Goal: Task Accomplishment & Management: Complete application form

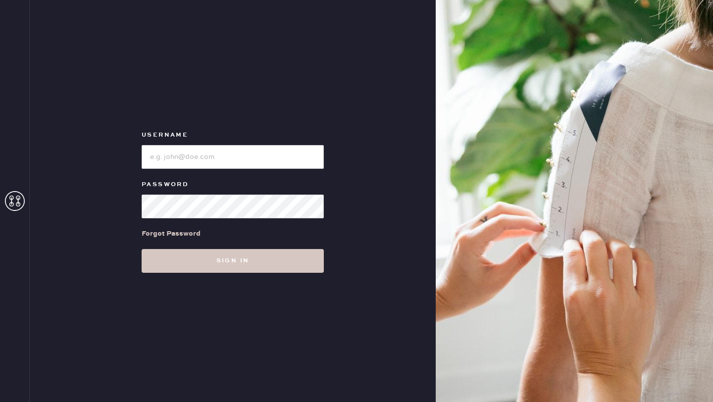
click at [193, 144] on div at bounding box center [233, 156] width 182 height 26
click at [193, 154] on input "loginName" at bounding box center [233, 157] width 182 height 24
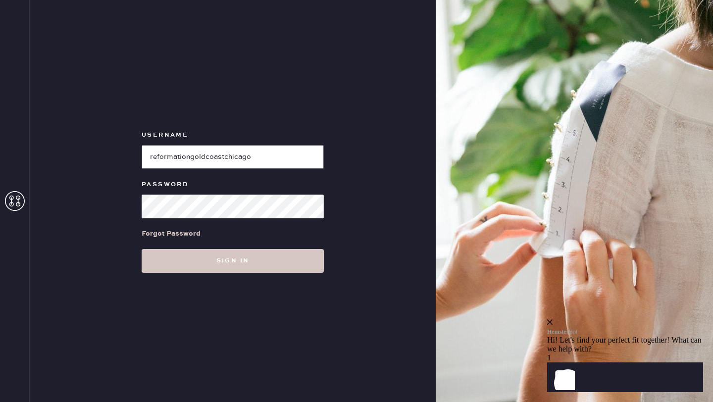
type input "reformationgoldcoastchicago"
click at [142, 249] on button "Sign in" at bounding box center [233, 261] width 182 height 24
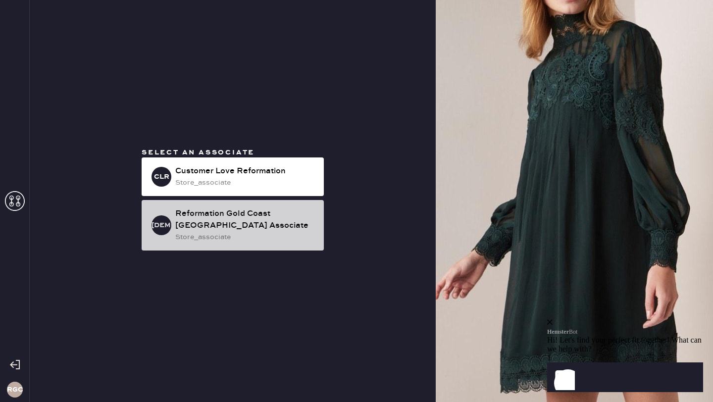
click at [309, 238] on div "store_associate" at bounding box center [245, 237] width 141 height 11
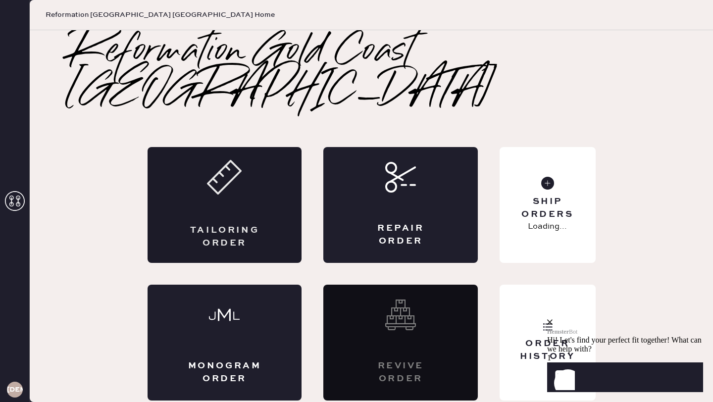
click at [296, 163] on div "Tailoring Order" at bounding box center [225, 205] width 155 height 116
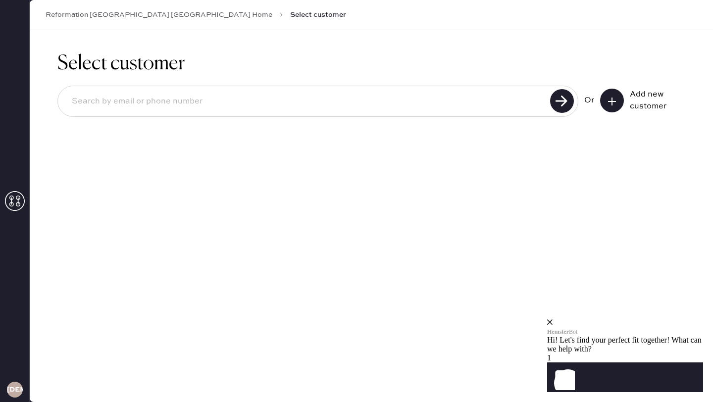
click at [619, 101] on button at bounding box center [612, 101] width 24 height 24
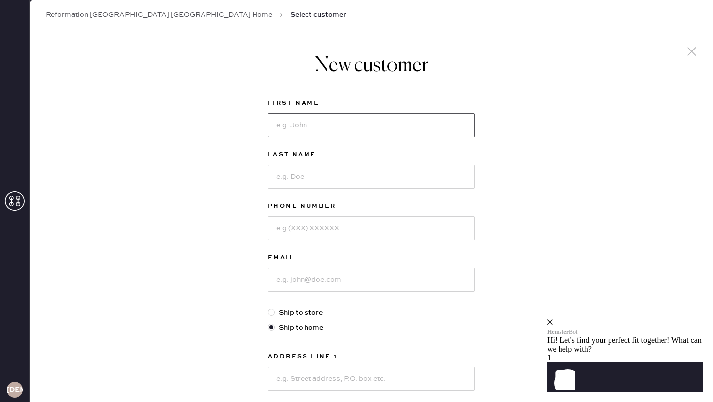
click at [323, 126] on input at bounding box center [371, 125] width 207 height 24
type input "[PERSON_NAME]"
click at [307, 178] on input at bounding box center [371, 177] width 207 height 24
type input "[PERSON_NAME]"
click at [295, 231] on input at bounding box center [371, 228] width 207 height 24
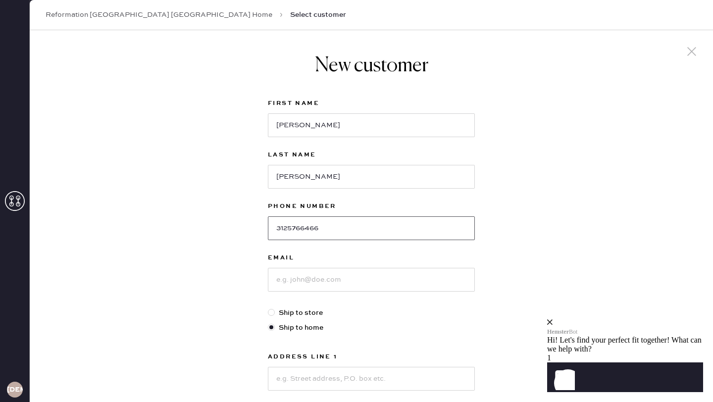
type input "3125766466"
click at [298, 281] on input at bounding box center [371, 280] width 207 height 24
type input "[EMAIL_ADDRESS][DOMAIN_NAME]"
click at [215, 288] on div "New customer First Name [PERSON_NAME] Last Name [PERSON_NAME] Phone Number [PHO…" at bounding box center [372, 337] width 684 height 614
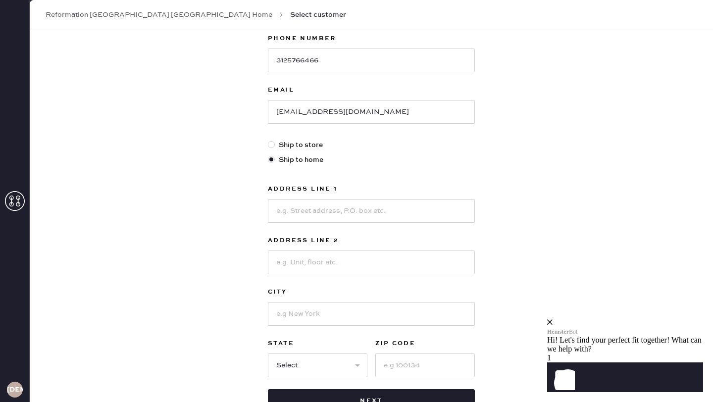
scroll to position [178, 0]
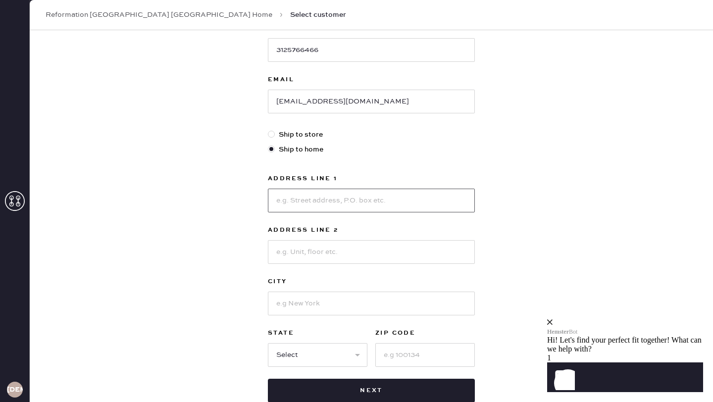
click at [340, 194] on input at bounding box center [371, 201] width 207 height 24
type input "[STREET_ADDRESS]"
click at [327, 249] on input at bounding box center [371, 252] width 207 height 24
type input "Unit 2401"
click at [325, 304] on input at bounding box center [371, 304] width 207 height 24
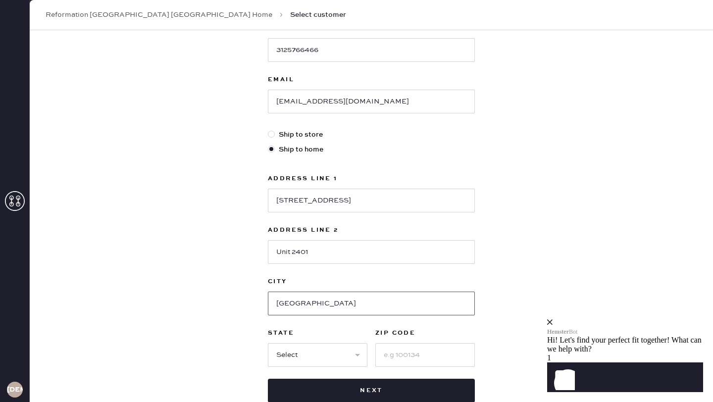
type input "[GEOGRAPHIC_DATA]"
click at [325, 357] on select "Select AK AL AR AZ CA CO CT [GEOGRAPHIC_DATA] DE FL [GEOGRAPHIC_DATA] HI [GEOGR…" at bounding box center [318, 355] width 100 height 24
select select "IL"
click at [268, 343] on select "Select AK AL AR AZ CA CO CT [GEOGRAPHIC_DATA] DE FL [GEOGRAPHIC_DATA] HI [GEOGR…" at bounding box center [318, 355] width 100 height 24
click at [397, 359] on input at bounding box center [425, 355] width 100 height 24
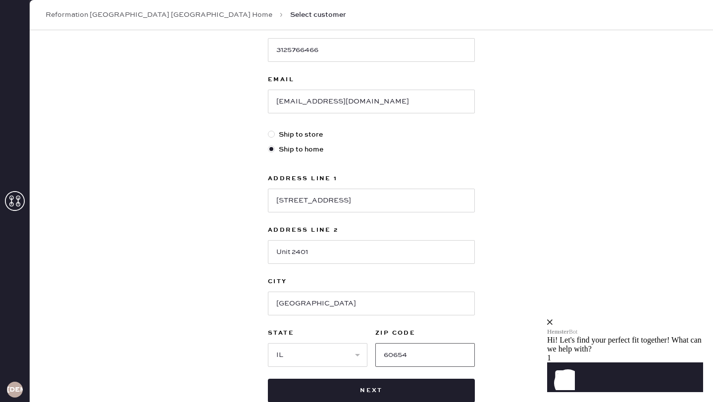
type input "60654"
click at [542, 233] on div "New customer First Name [PERSON_NAME] Last Name [PERSON_NAME] Phone Number [PHO…" at bounding box center [372, 159] width 684 height 614
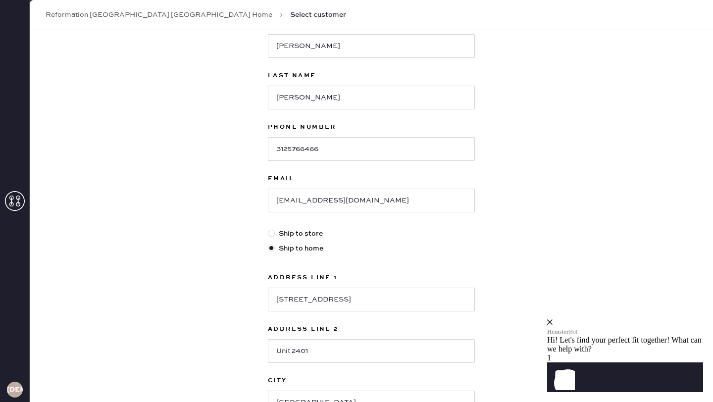
scroll to position [59, 0]
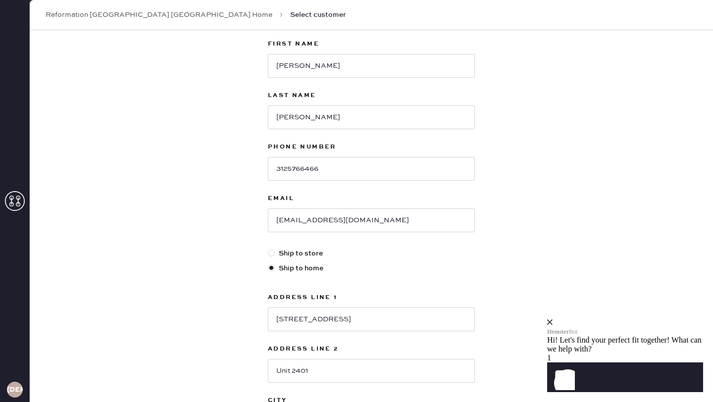
click at [542, 233] on div "New customer First Name [PERSON_NAME] Last Name [PERSON_NAME] Phone Number [PHO…" at bounding box center [372, 278] width 684 height 614
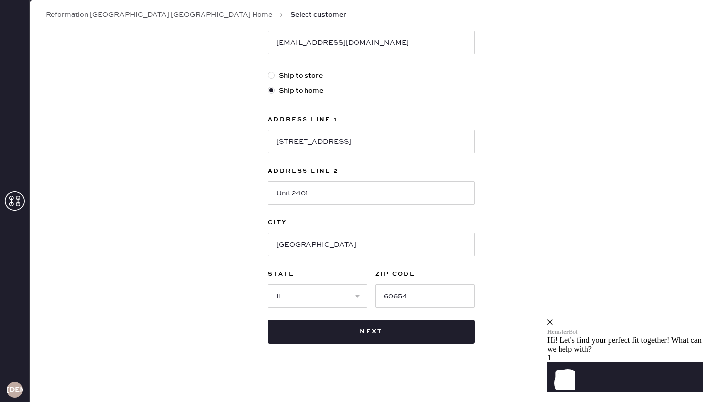
scroll to position [242, 0]
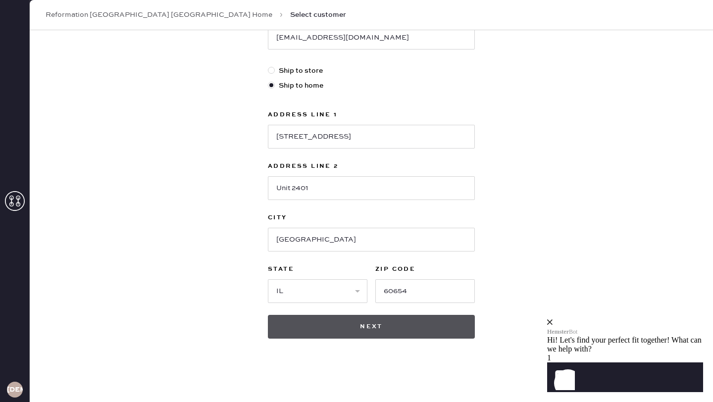
click at [429, 326] on button "Next" at bounding box center [371, 327] width 207 height 24
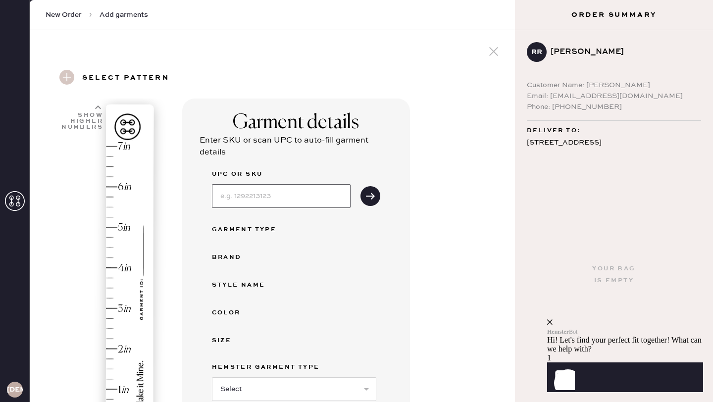
click at [254, 202] on input at bounding box center [281, 196] width 139 height 24
type input "1317456MGN010"
click at [366, 201] on button "submit" at bounding box center [371, 196] width 20 height 20
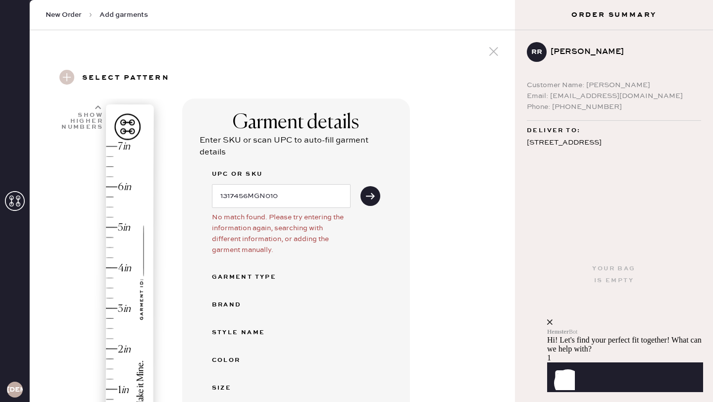
click at [420, 207] on div "Garment details Enter SKU or scan UPC to auto-fill garment details UPC or SKU 1…" at bounding box center [344, 380] width 325 height 562
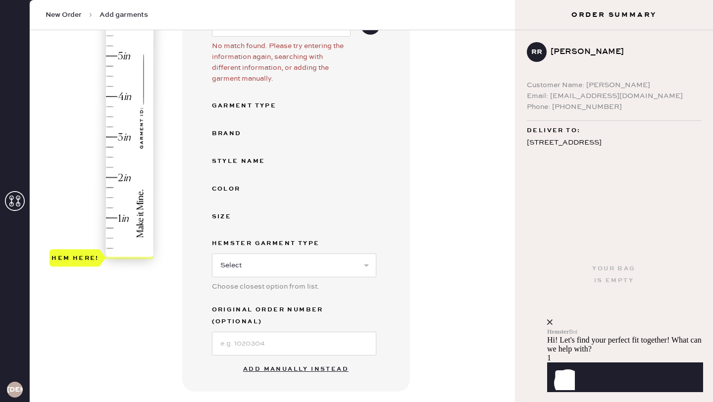
scroll to position [198, 0]
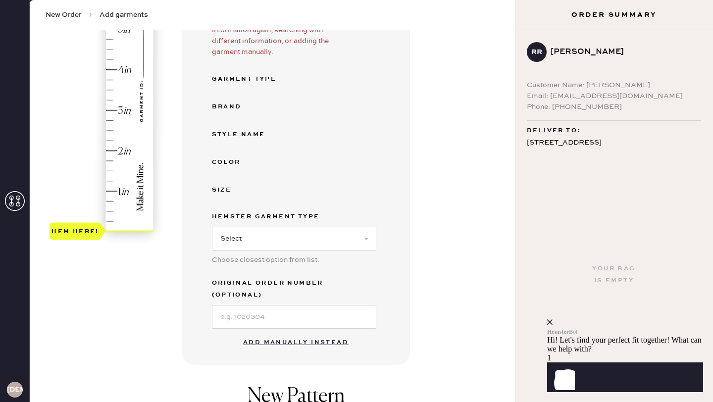
click at [344, 333] on button "Add manually instead" at bounding box center [295, 343] width 117 height 20
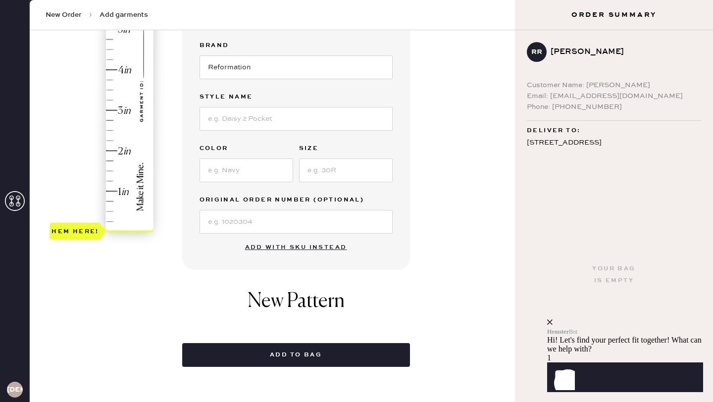
click at [499, 162] on div "Garment details Garment Type Select Basic Skirt Jeans Leggings Pants Shorts Bas…" at bounding box center [344, 133] width 325 height 467
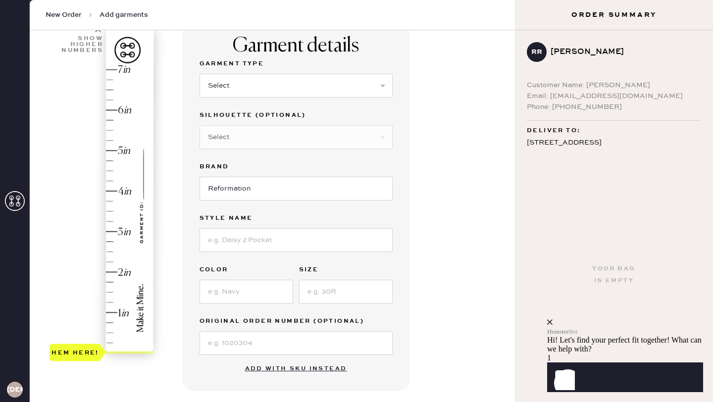
scroll to position [59, 0]
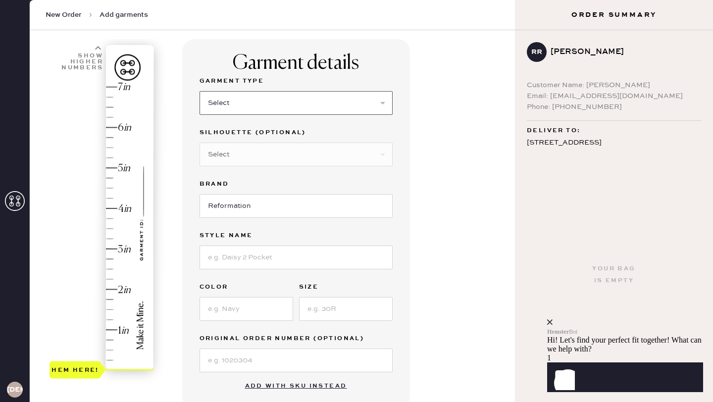
click at [362, 98] on select "Select Basic Skirt Jeans Leggings Pants Shorts Basic Sleeved Dress Basic Sleeve…" at bounding box center [296, 103] width 193 height 24
select select "6"
click at [200, 91] on select "Select Basic Skirt Jeans Leggings Pants Shorts Basic Sleeved Dress Basic Sleeve…" at bounding box center [296, 103] width 193 height 24
click at [274, 156] on select "Select Maxi Dress Midi Dress Mini Dress Other" at bounding box center [296, 155] width 193 height 24
select select "39"
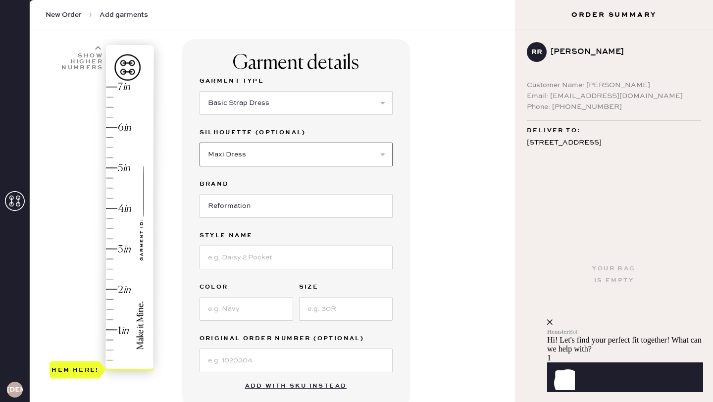
click at [200, 143] on select "Select Maxi Dress Midi Dress Mini Dress Other" at bounding box center [296, 155] width 193 height 24
click at [233, 261] on input at bounding box center [296, 258] width 193 height 24
type input "[PERSON_NAME] DRESS"
click at [239, 316] on input at bounding box center [247, 309] width 94 height 24
type input "MAGNETIC"
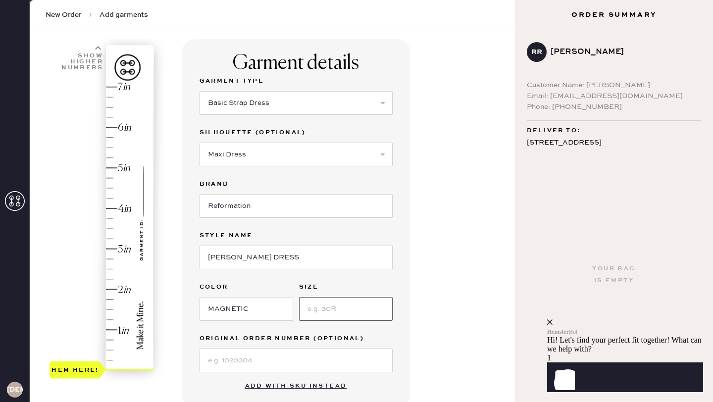
click at [319, 308] on input at bounding box center [346, 309] width 94 height 24
type input "10"
type input "2"
click at [113, 290] on div "Hem here!" at bounding box center [102, 229] width 105 height 292
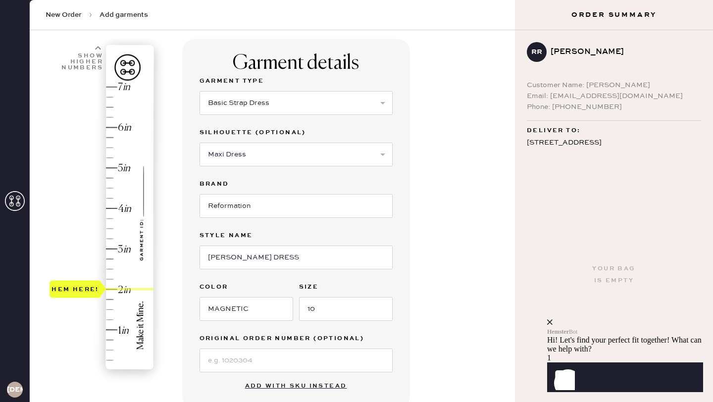
click at [443, 271] on div "Garment details Garment Type Select Basic Skirt Jeans Leggings Pants Shorts Bas…" at bounding box center [344, 334] width 325 height 590
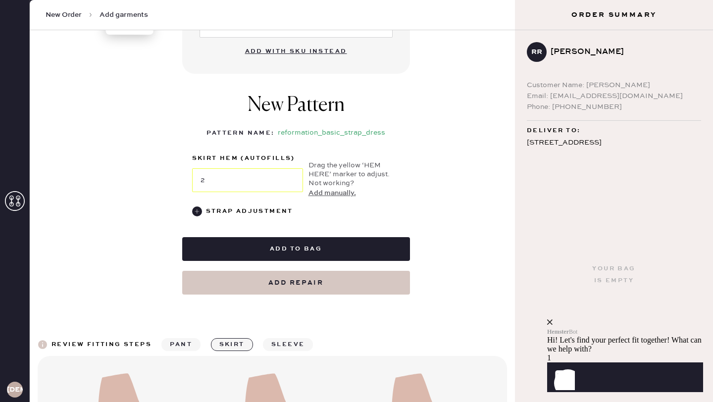
scroll to position [396, 0]
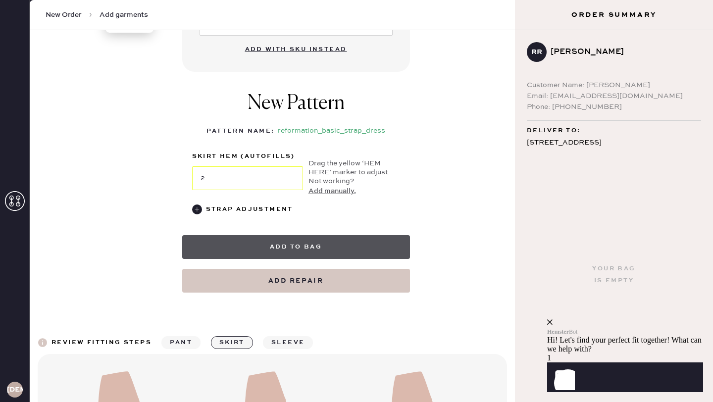
click at [303, 248] on button "Add to bag" at bounding box center [296, 247] width 228 height 24
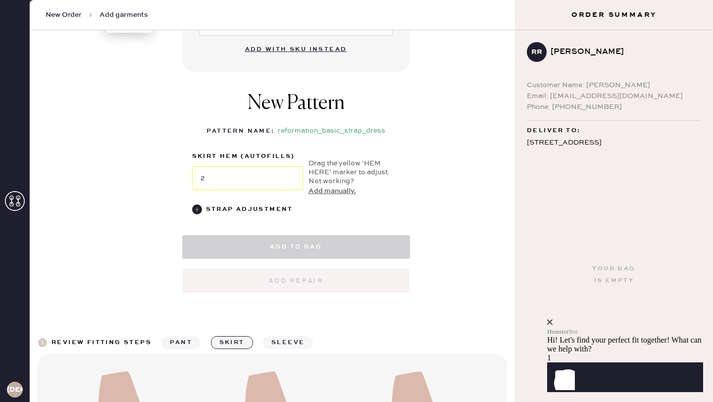
select select "6"
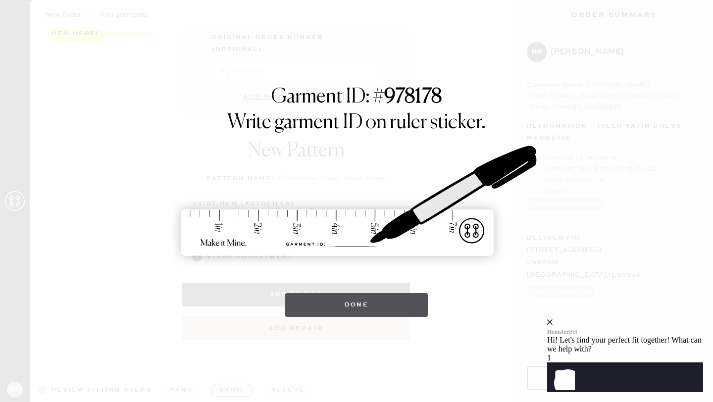
click at [332, 299] on button "Done" at bounding box center [356, 305] width 143 height 24
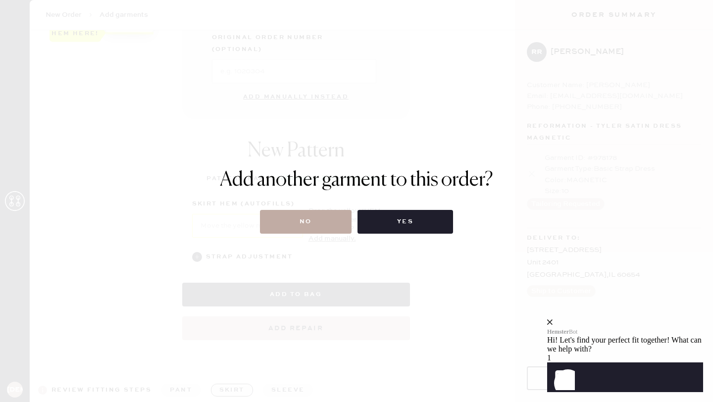
click at [307, 217] on button "No" at bounding box center [306, 222] width 92 height 24
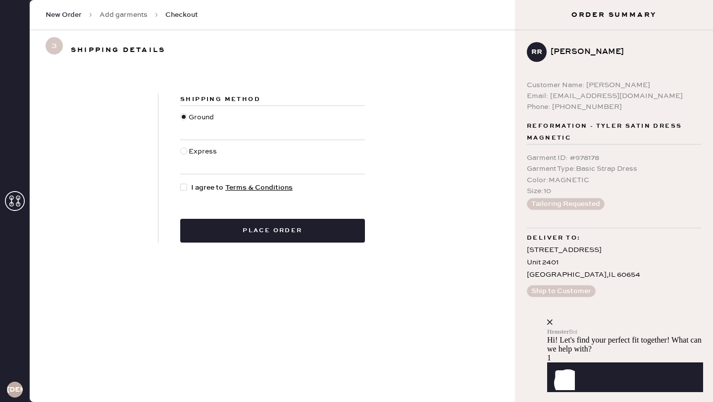
click at [191, 185] on span "I agree to Terms & Conditions" at bounding box center [242, 187] width 102 height 11
click at [181, 183] on input "I agree to Terms & Conditions" at bounding box center [180, 182] width 0 height 0
checkbox input "true"
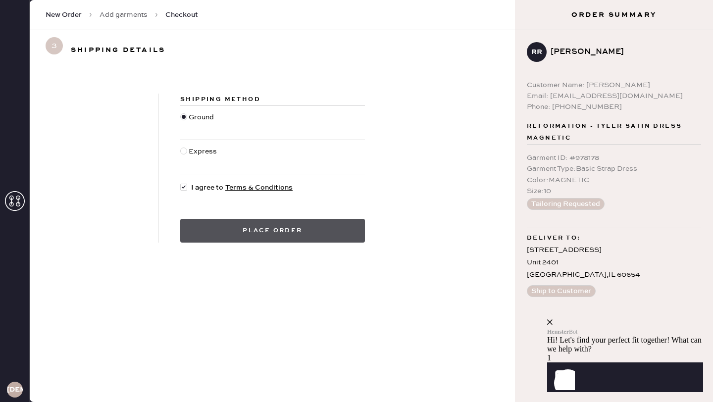
click at [221, 232] on button "Place order" at bounding box center [272, 231] width 185 height 24
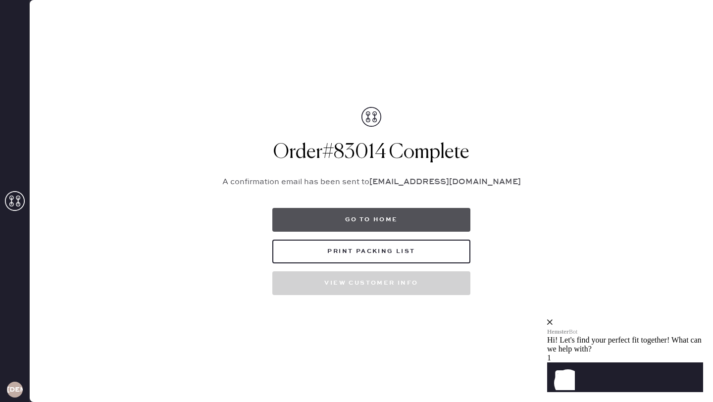
click at [331, 216] on button "Go to home" at bounding box center [371, 220] width 198 height 24
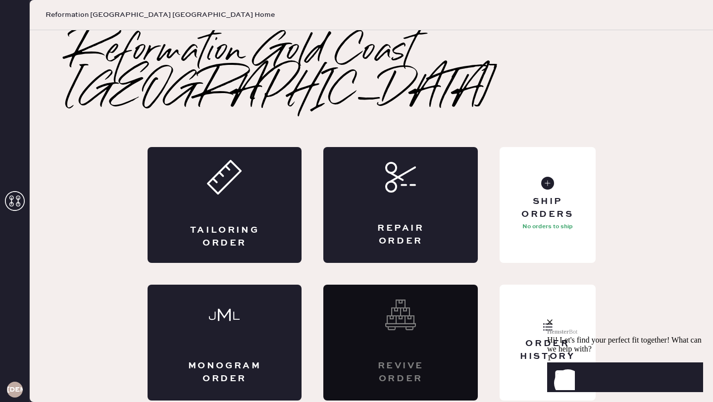
click at [112, 153] on div "Reformation Gold Coast Chicago Tailoring Order Repair Order Monogram Order Revi…" at bounding box center [372, 216] width 684 height 368
